Goal: Task Accomplishment & Management: Manage account settings

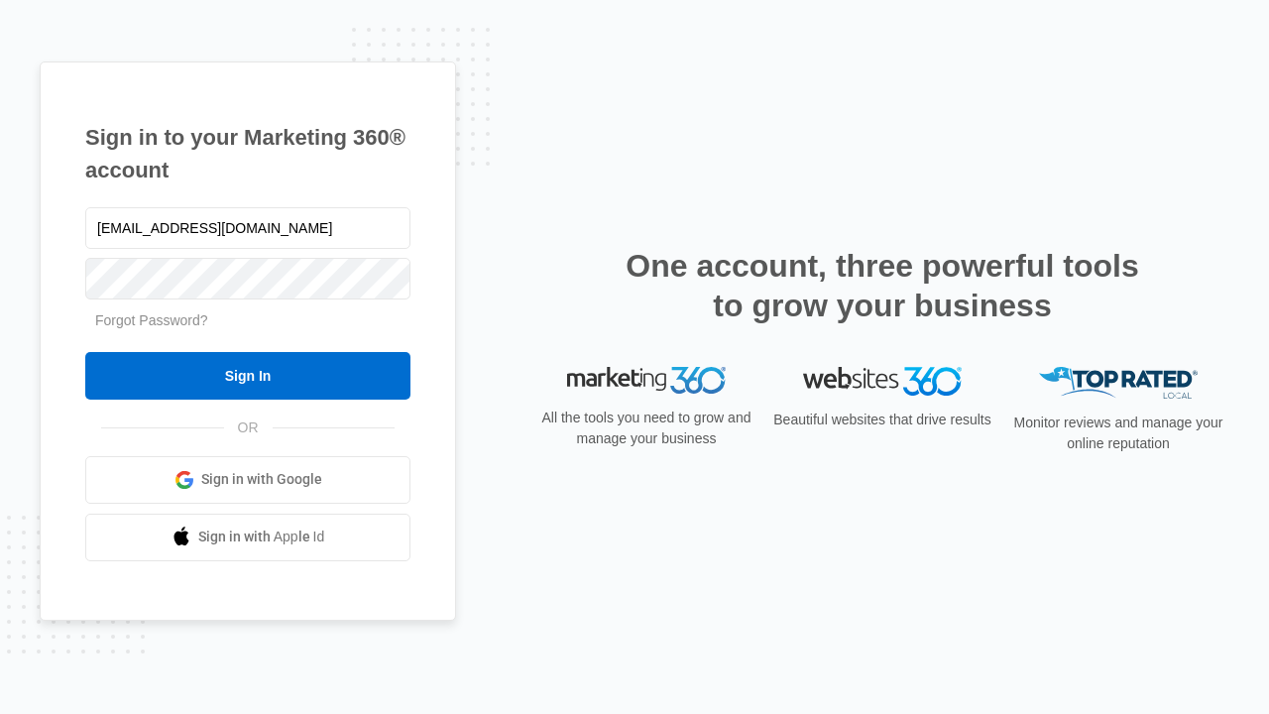
type input "dankie614@gmail.com"
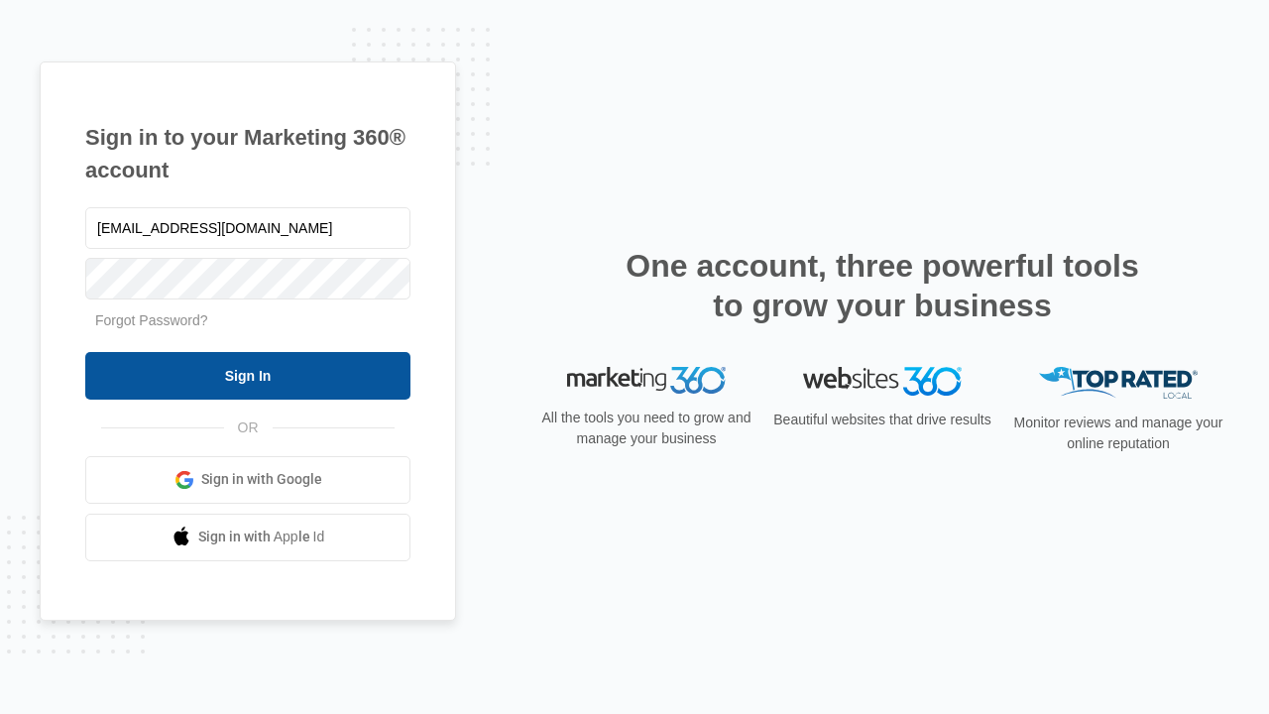
click at [248, 375] on input "Sign In" at bounding box center [247, 376] width 325 height 48
